Goal: Task Accomplishment & Management: Manage account settings

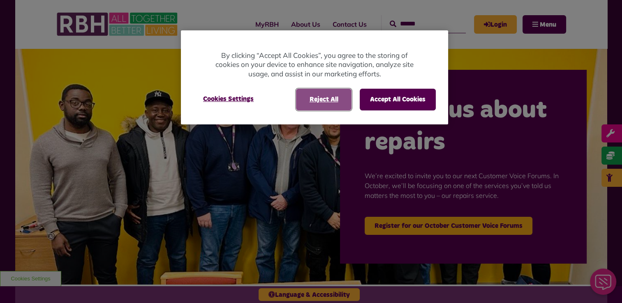
click at [314, 96] on button "Reject All" at bounding box center [323, 99] width 55 height 21
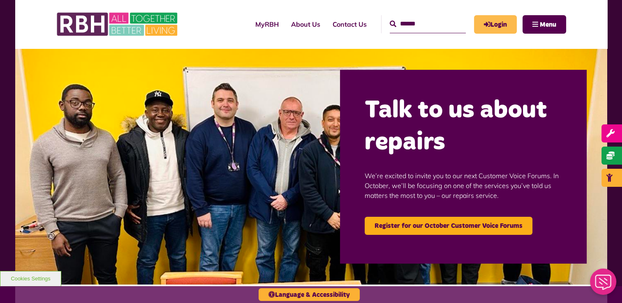
click at [505, 22] on link "Login" at bounding box center [495, 24] width 43 height 18
